Goal: Task Accomplishment & Management: Complete application form

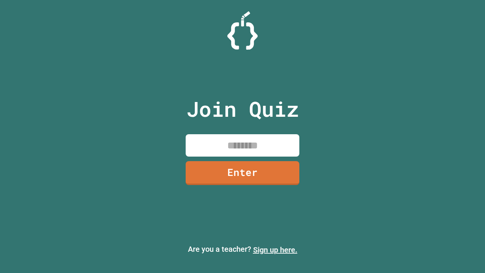
click at [275, 249] on link "Sign up here." at bounding box center [275, 249] width 44 height 9
